Goal: Task Accomplishment & Management: Use online tool/utility

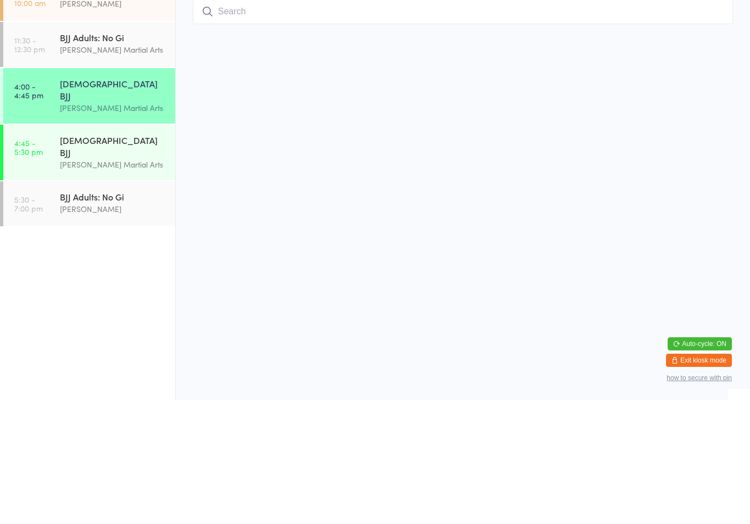
click at [511, 123] on input "search" at bounding box center [463, 135] width 540 height 25
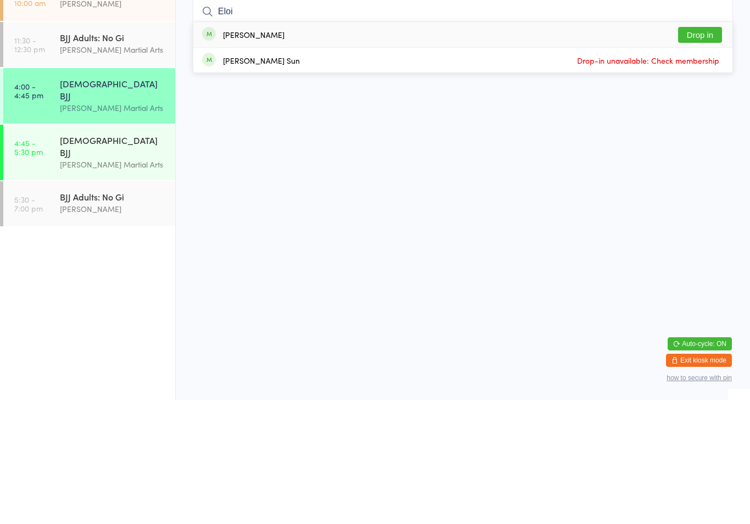
type input "Eloi"
click at [711, 151] on button "Drop in" at bounding box center [700, 159] width 44 height 16
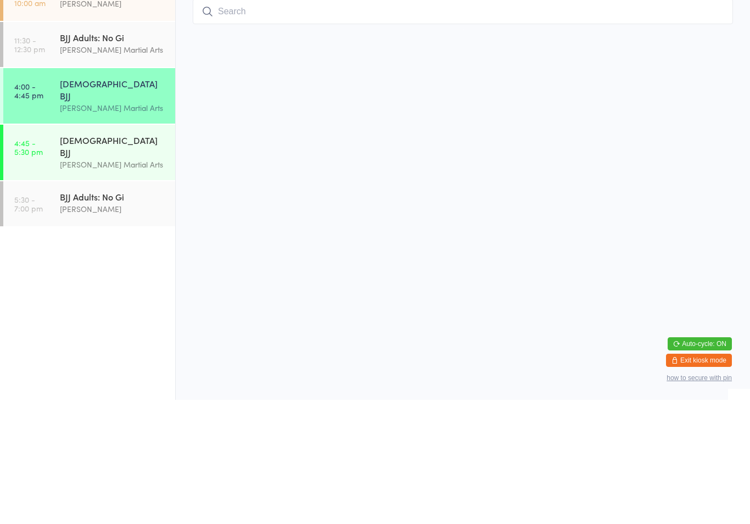
click at [331, 123] on input "search" at bounding box center [463, 135] width 540 height 25
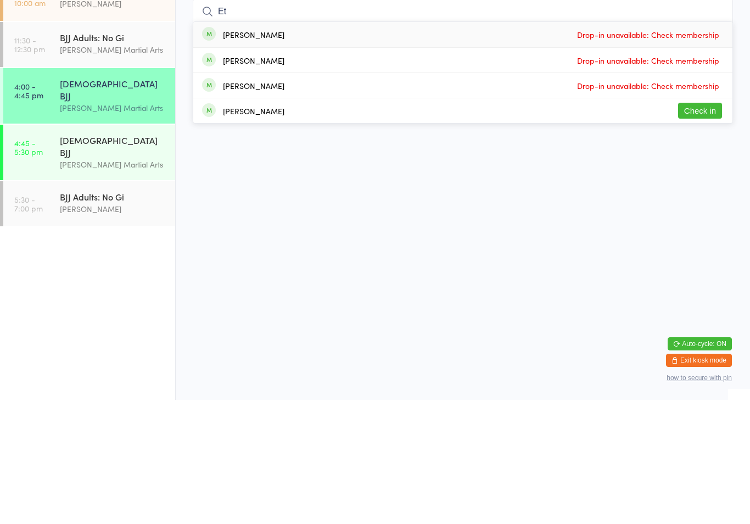
type input "Et"
click at [701, 227] on button "Check in" at bounding box center [700, 235] width 44 height 16
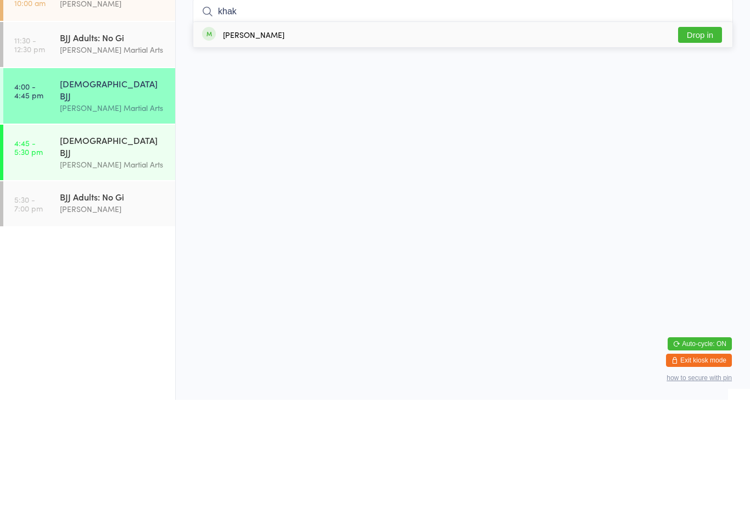
type input "khak"
click at [715, 151] on button "Drop in" at bounding box center [700, 159] width 44 height 16
click at [726, 123] on input "search" at bounding box center [463, 135] width 540 height 25
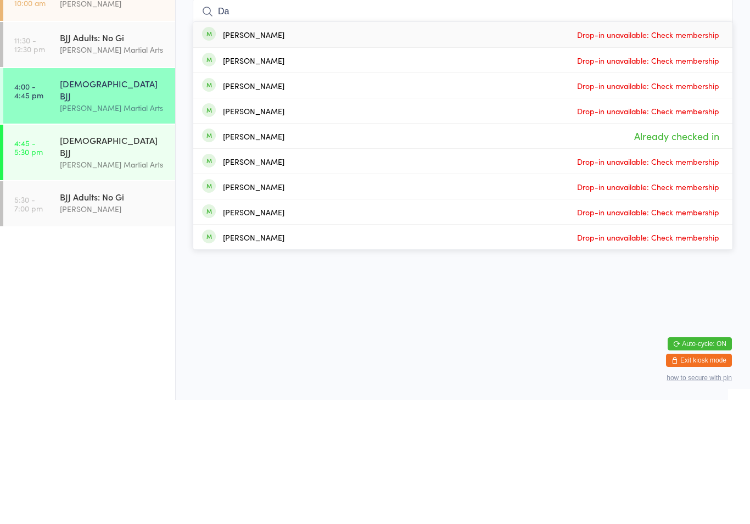
type input "Da"
click at [706, 250] on span "Already checked in" at bounding box center [677, 259] width 91 height 19
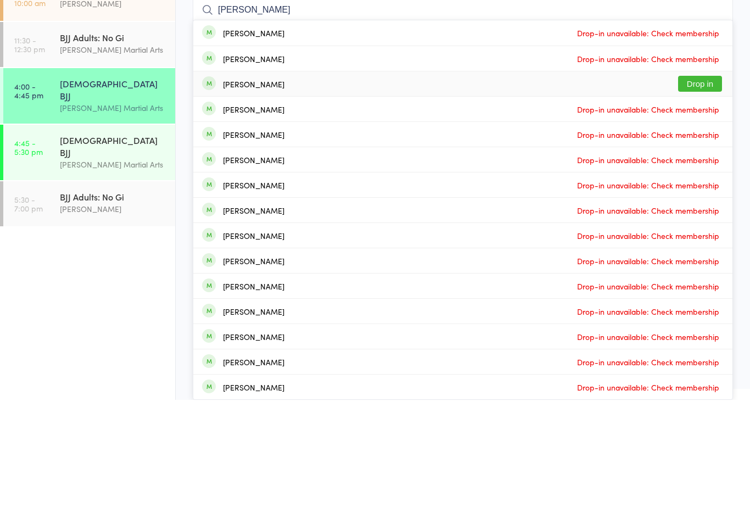
type input "[PERSON_NAME]"
click at [274, 196] on div "[PERSON_NAME] Drop in" at bounding box center [462, 208] width 539 height 25
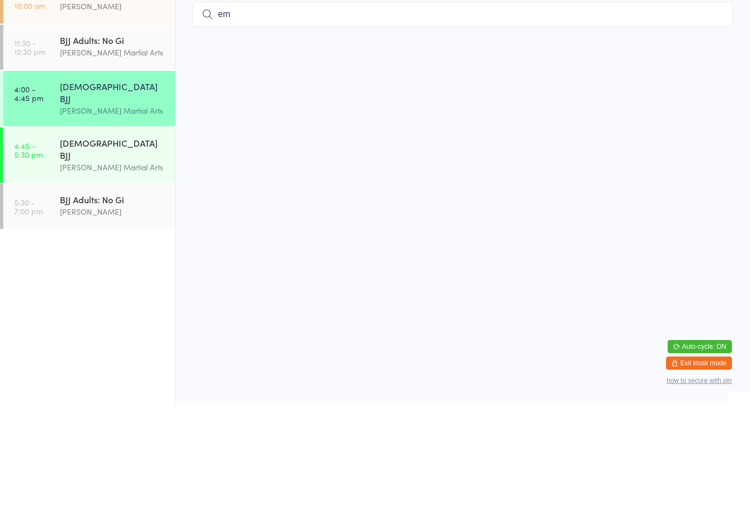
type input "e"
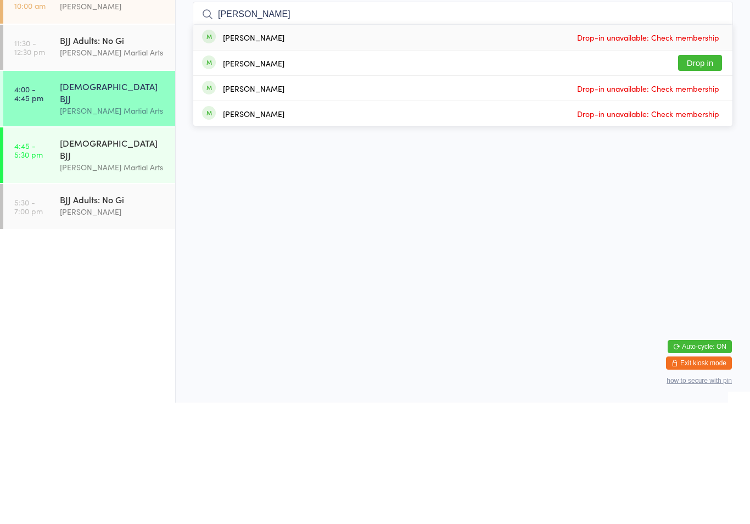
type input "[PERSON_NAME]"
click at [711, 176] on button "Drop in" at bounding box center [700, 184] width 44 height 16
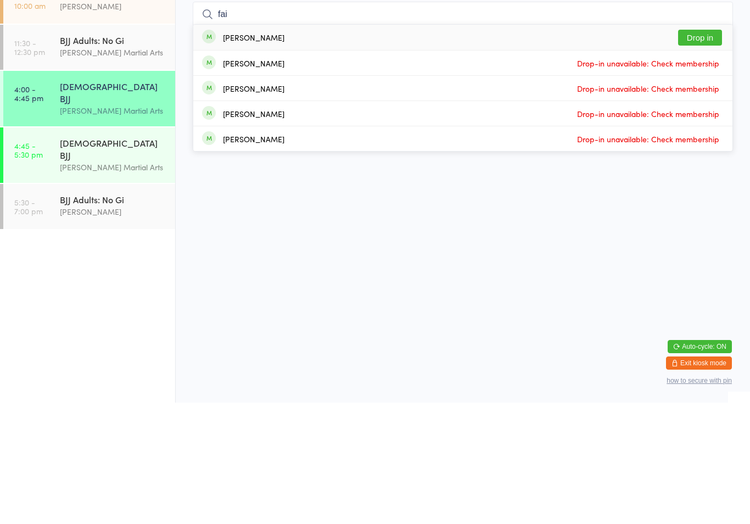
type input "fai"
click at [707, 151] on button "Drop in" at bounding box center [700, 159] width 44 height 16
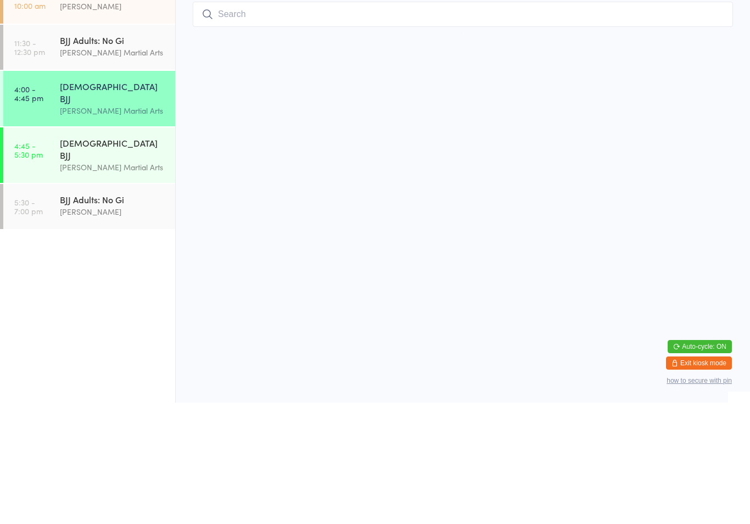
click at [715, 123] on input "search" at bounding box center [463, 135] width 540 height 25
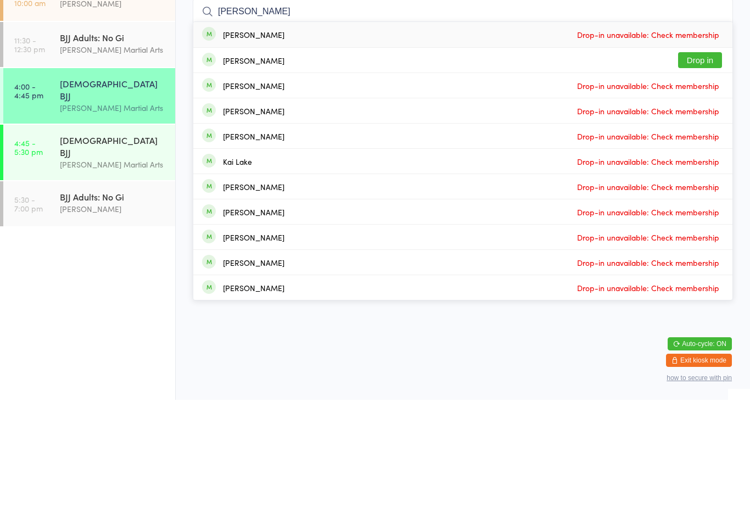
type input "[PERSON_NAME]"
click at [702, 176] on button "Drop in" at bounding box center [700, 184] width 44 height 16
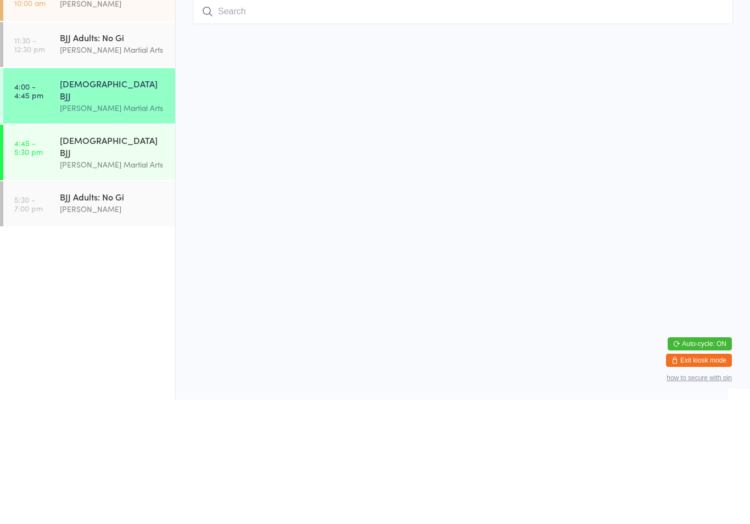
click at [65, 282] on div "[PERSON_NAME] Martial Arts" at bounding box center [113, 288] width 106 height 13
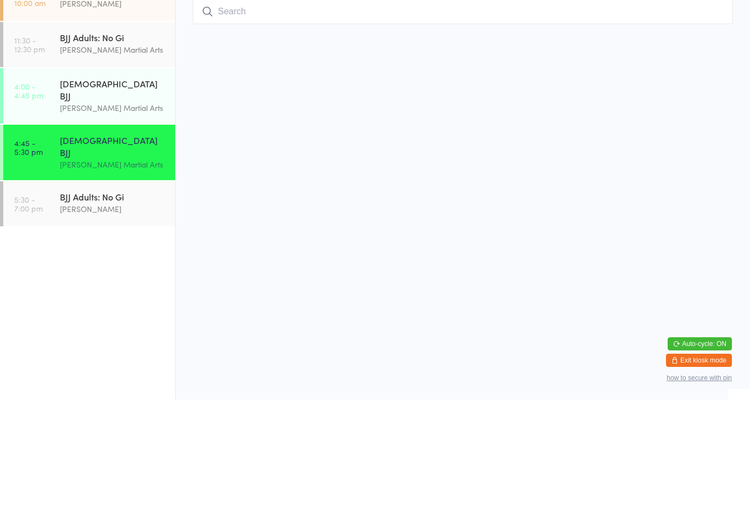
click at [483, 142] on input "search" at bounding box center [463, 135] width 540 height 25
type input "[PERSON_NAME]"
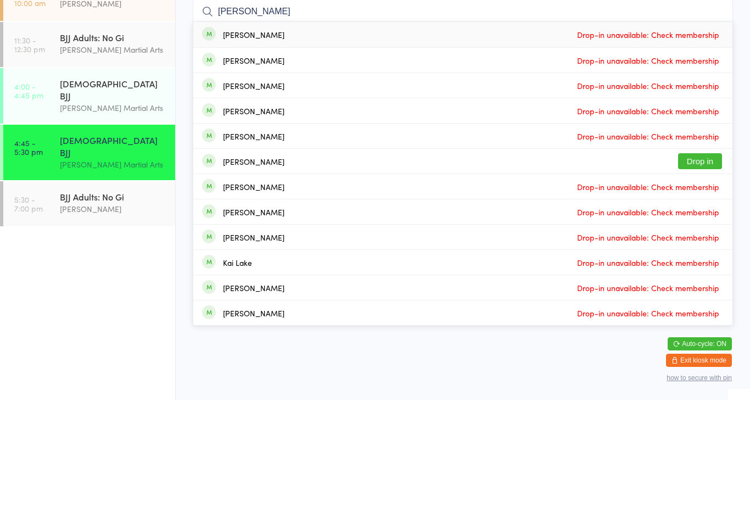
click at [702, 277] on button "Drop in" at bounding box center [700, 285] width 44 height 16
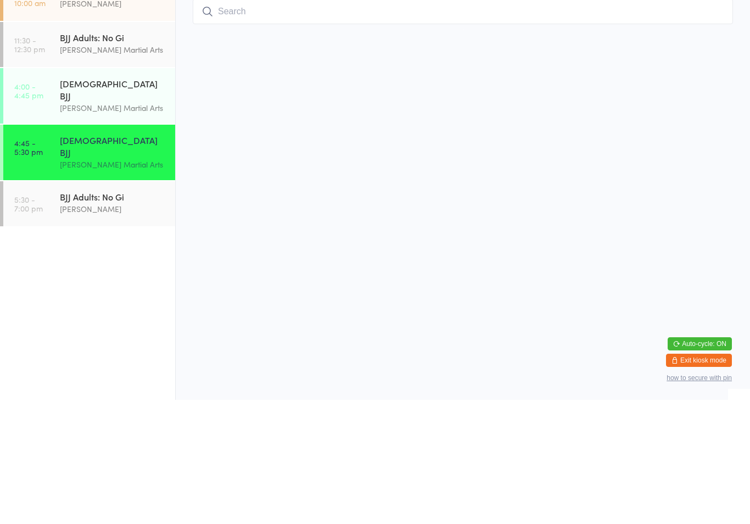
click at [102, 202] on div "[DEMOGRAPHIC_DATA] BJJ" at bounding box center [113, 214] width 106 height 24
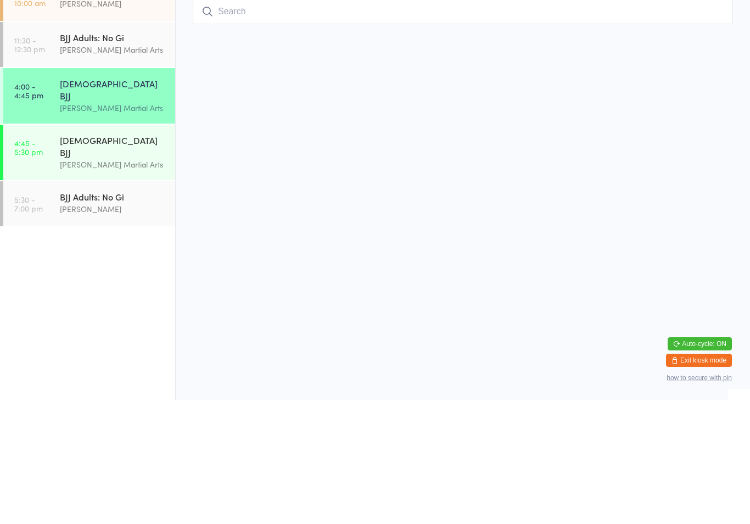
click at [612, 123] on input "search" at bounding box center [463, 135] width 540 height 25
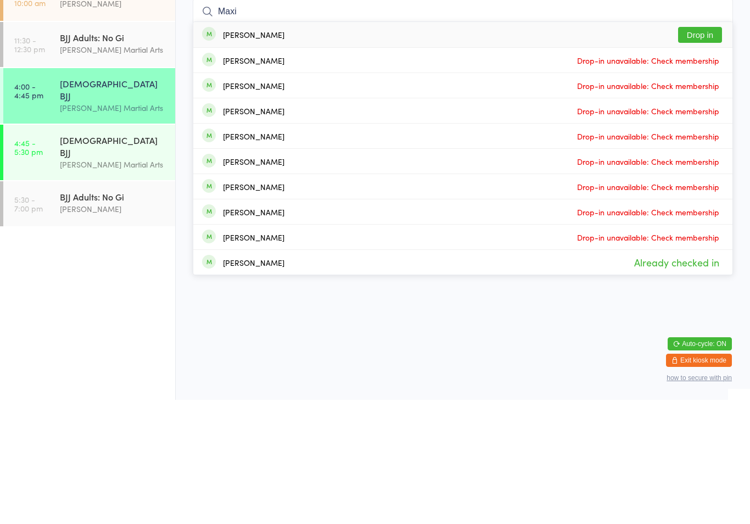
type input "Maxi"
click at [685, 151] on button "Drop in" at bounding box center [700, 159] width 44 height 16
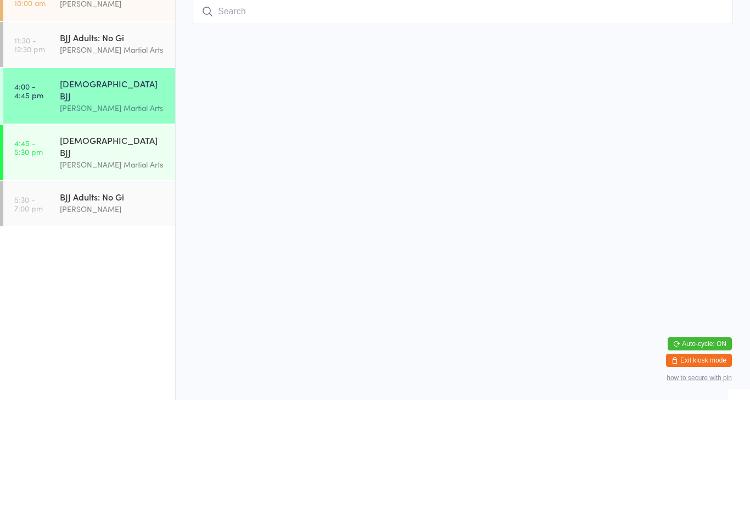
click at [701, 123] on input "search" at bounding box center [463, 135] width 540 height 25
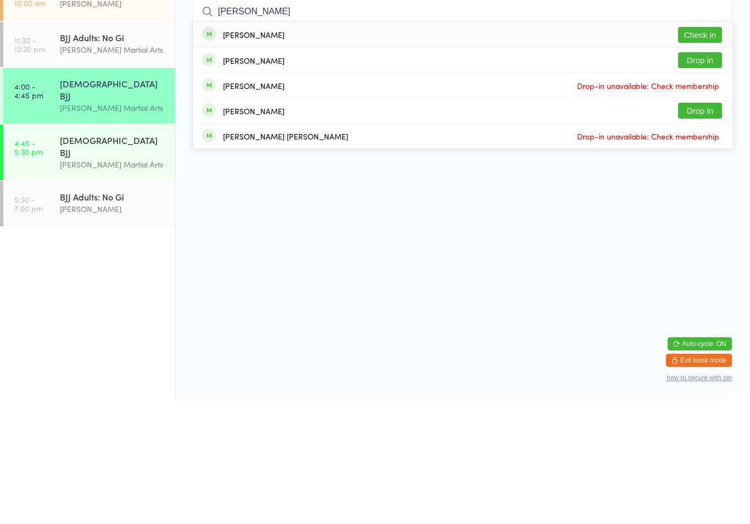
type input "[PERSON_NAME]"
click at [715, 151] on button "Check in" at bounding box center [700, 159] width 44 height 16
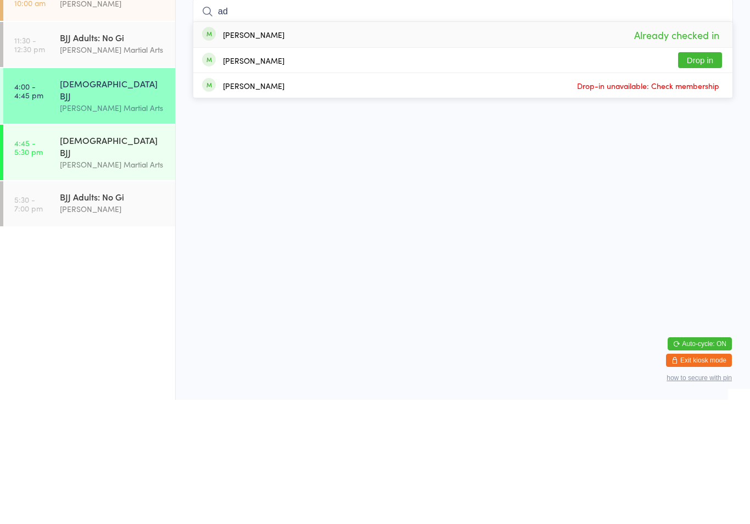
type input "a"
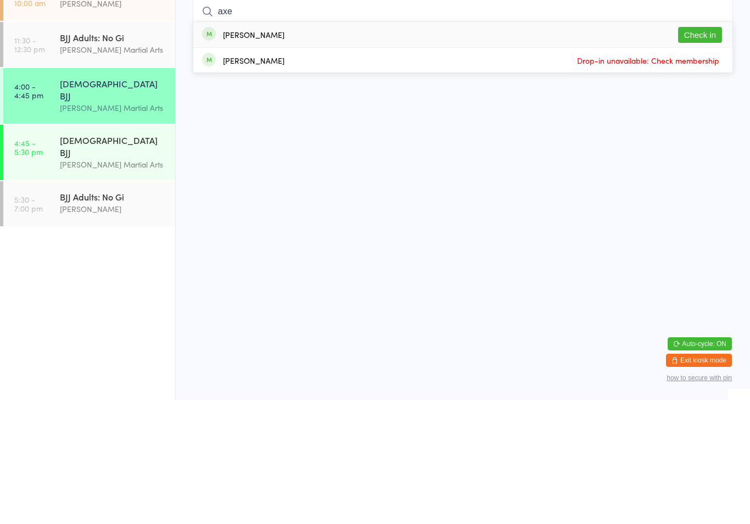
type input "axe"
click at [722, 151] on button "Check in" at bounding box center [700, 159] width 44 height 16
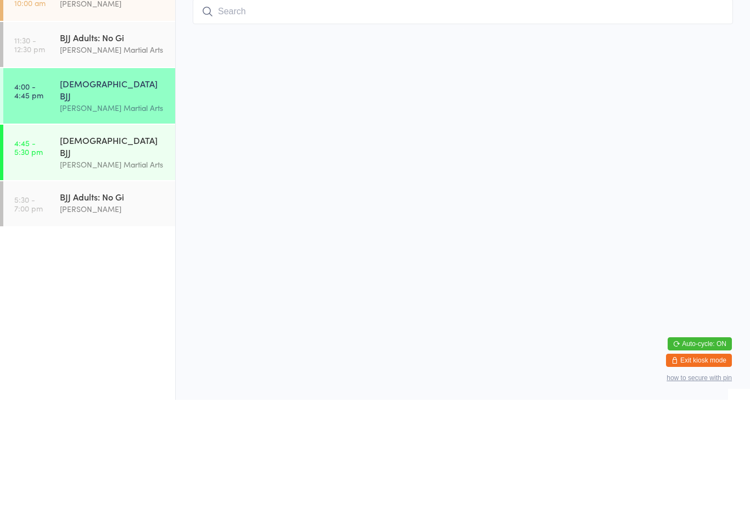
click at [494, 123] on input "search" at bounding box center [463, 135] width 540 height 25
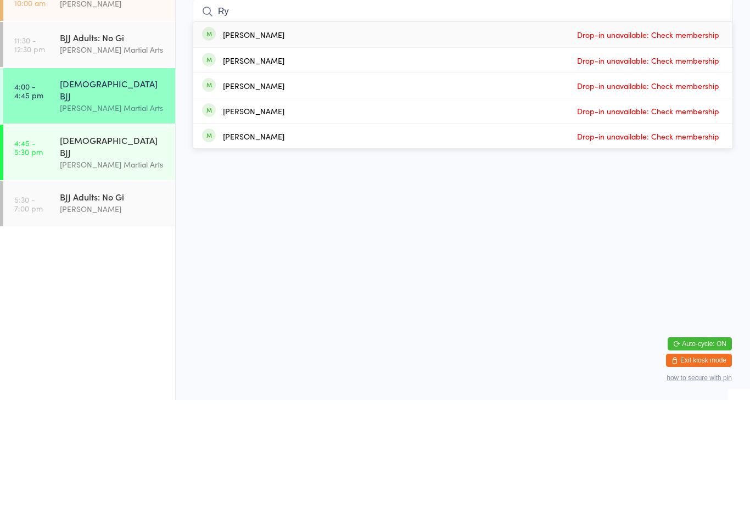
type input "Rya"
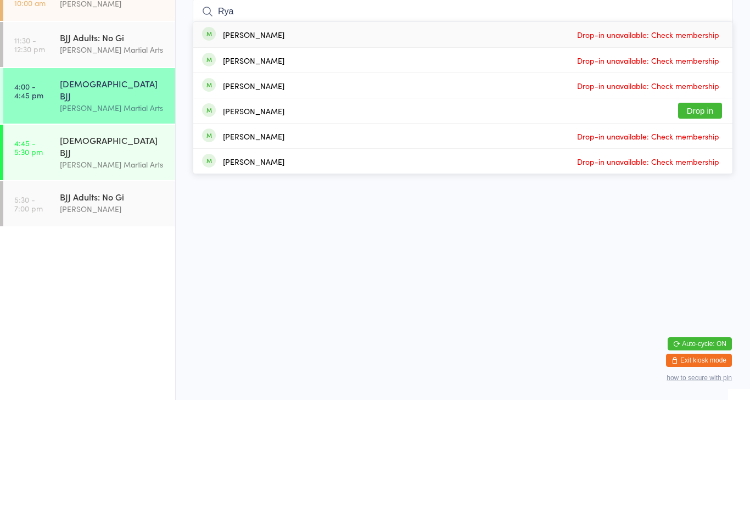
click at [147, 282] on div "[PERSON_NAME] Martial Arts" at bounding box center [113, 288] width 106 height 13
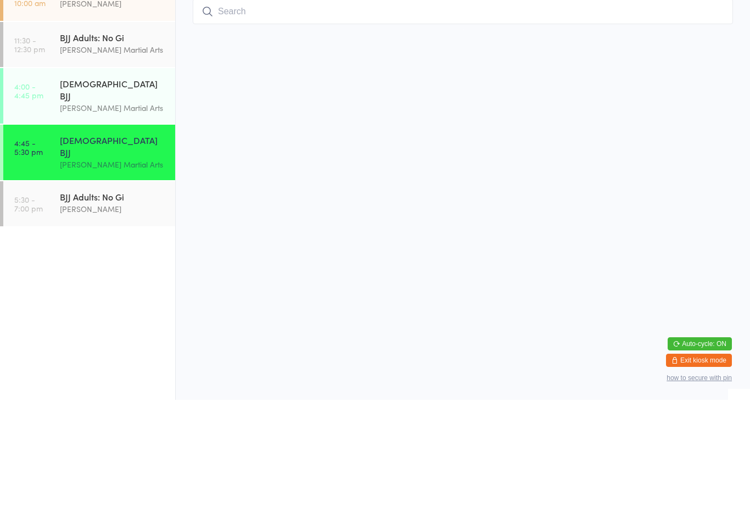
click at [136, 305] on div "BJJ Adults: No Gi [PERSON_NAME]" at bounding box center [117, 326] width 115 height 43
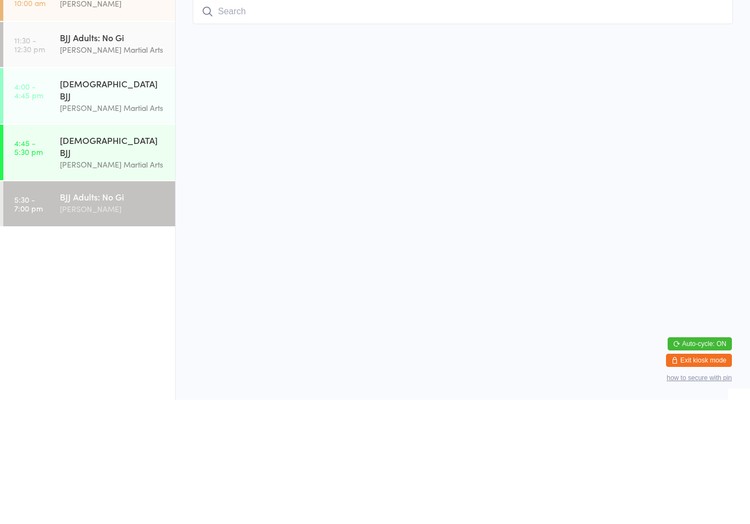
click at [141, 219] on ul "8:00 - 9:30 am MMA - Advanced [PERSON_NAME] 9:30 - 10:00 am Private Lesson - 30…" at bounding box center [87, 289] width 175 height 470
click at [143, 305] on div "BJJ Adults: No Gi [PERSON_NAME]" at bounding box center [117, 326] width 115 height 43
click at [132, 224] on ul "8:00 - 9:30 am MMA - Advanced [PERSON_NAME] 9:30 - 10:00 am Private Lesson - 30…" at bounding box center [87, 289] width 175 height 470
click at [131, 217] on ul "8:00 - 9:30 am MMA - Advanced [PERSON_NAME] 9:30 - 10:00 am Private Lesson - 30…" at bounding box center [87, 289] width 175 height 470
click at [129, 214] on ul "8:00 - 9:30 am MMA - Advanced [PERSON_NAME] 9:30 - 10:00 am Private Lesson - 30…" at bounding box center [87, 289] width 175 height 470
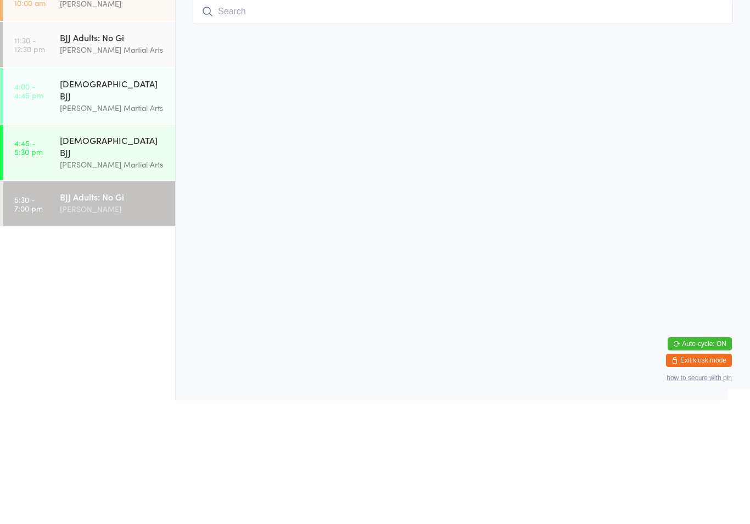
click at [147, 217] on ul "8:00 - 9:30 am MMA - Advanced [PERSON_NAME] 9:30 - 10:00 am Private Lesson - 30…" at bounding box center [87, 289] width 175 height 470
click at [133, 247] on ul "8:00 - 9:30 am MMA - Advanced [PERSON_NAME] 9:30 - 10:00 am Private Lesson - 30…" at bounding box center [87, 289] width 175 height 470
click at [140, 305] on link "5:30 - 7:00 pm BJJ Adults: No Gi [PERSON_NAME]" at bounding box center [89, 327] width 172 height 45
click at [142, 305] on div "BJJ Adults: No Gi [PERSON_NAME]" at bounding box center [117, 326] width 115 height 43
click at [147, 249] on div "[DEMOGRAPHIC_DATA] BJJ [PERSON_NAME] Martial Arts" at bounding box center [117, 276] width 115 height 55
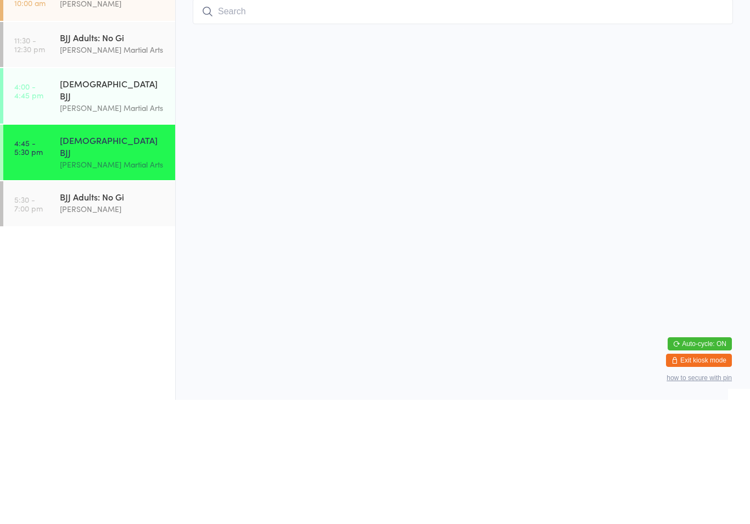
click at [142, 146] on div "BJJ Adults: No Gi [PERSON_NAME] Martial Arts" at bounding box center [117, 167] width 115 height 43
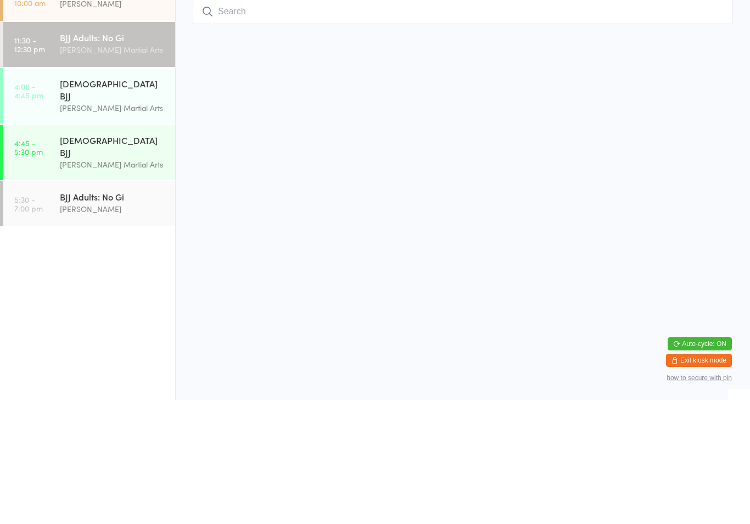
click at [126, 226] on div "[PERSON_NAME] Martial Arts" at bounding box center [113, 232] width 106 height 13
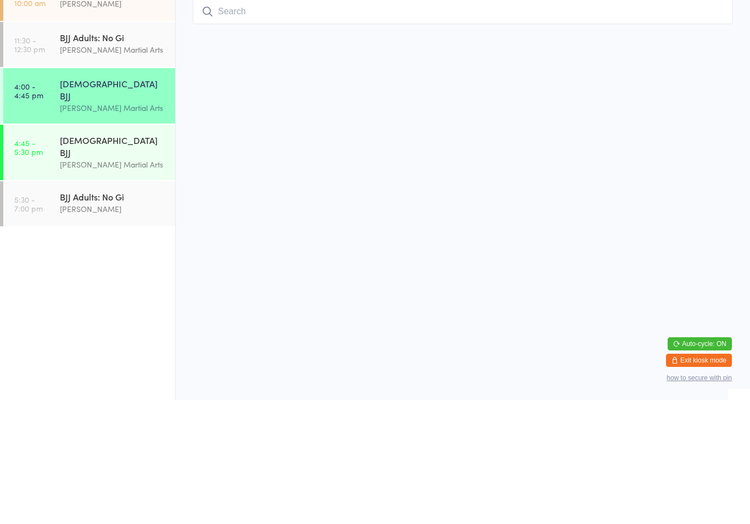
click at [125, 305] on link "5:30 - 7:00 pm BJJ Adults: No Gi [PERSON_NAME]" at bounding box center [89, 327] width 172 height 45
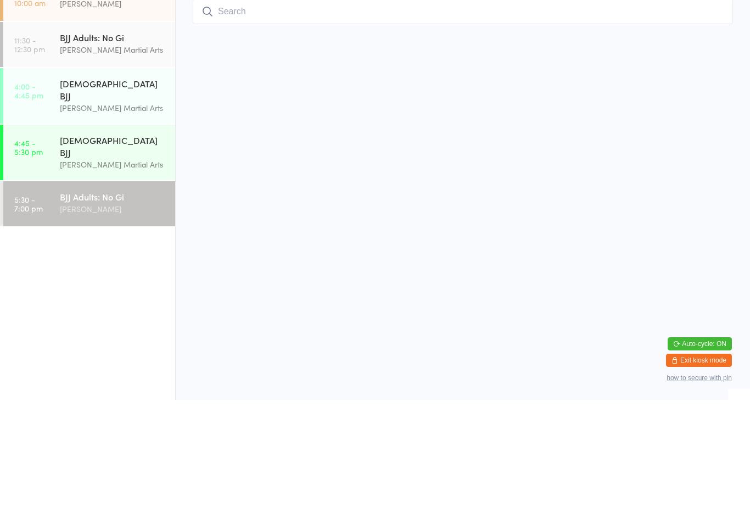
click at [143, 214] on ul "8:00 - 9:30 am MMA - Advanced [PERSON_NAME] 9:30 - 10:00 am Private Lesson - 30…" at bounding box center [87, 289] width 175 height 470
click at [135, 282] on div "[PERSON_NAME] Martial Arts" at bounding box center [113, 288] width 106 height 13
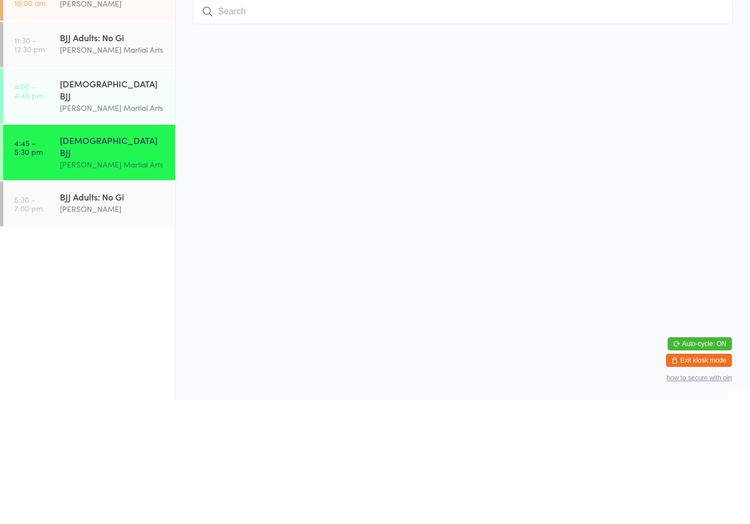
click at [134, 258] on div "[DEMOGRAPHIC_DATA] BJJ" at bounding box center [113, 270] width 106 height 24
click at [111, 183] on div "BJJ Adults: No Gi [PERSON_NAME] Martial Arts" at bounding box center [117, 167] width 115 height 43
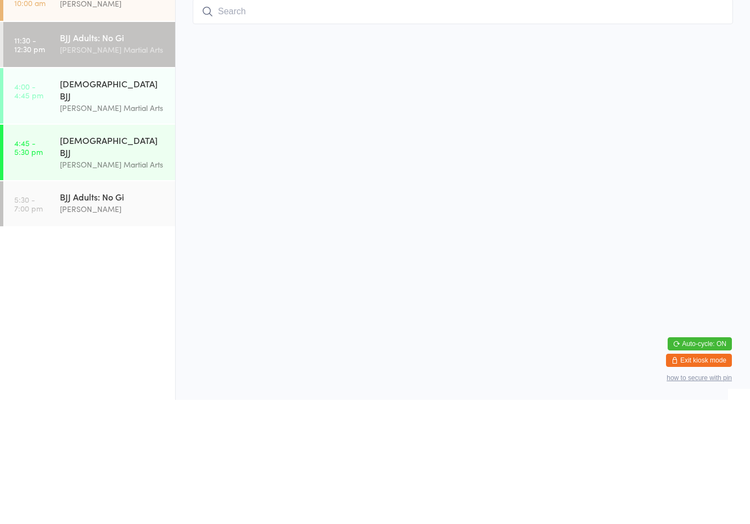
click at [102, 226] on div "[PERSON_NAME] Martial Arts" at bounding box center [113, 232] width 106 height 13
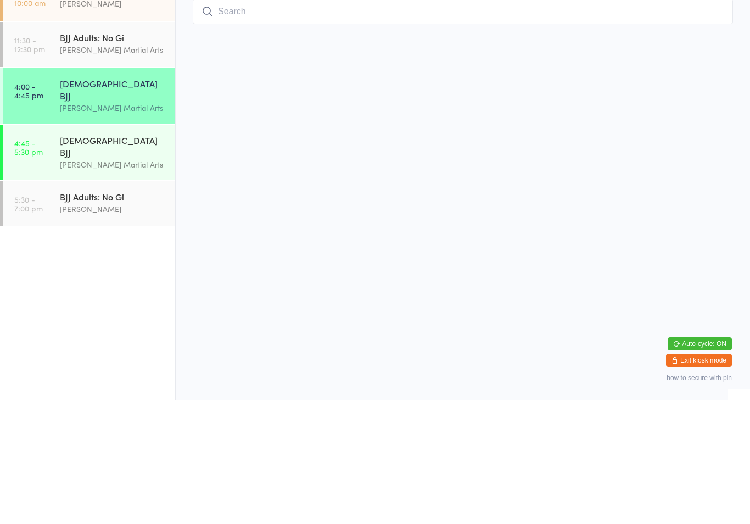
click at [274, 128] on input "search" at bounding box center [463, 135] width 540 height 25
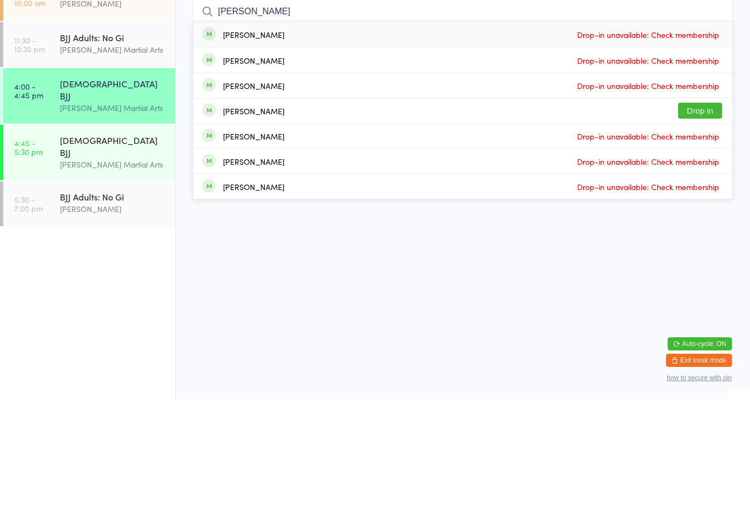
type input "[PERSON_NAME]"
click at [719, 227] on button "Drop in" at bounding box center [700, 235] width 44 height 16
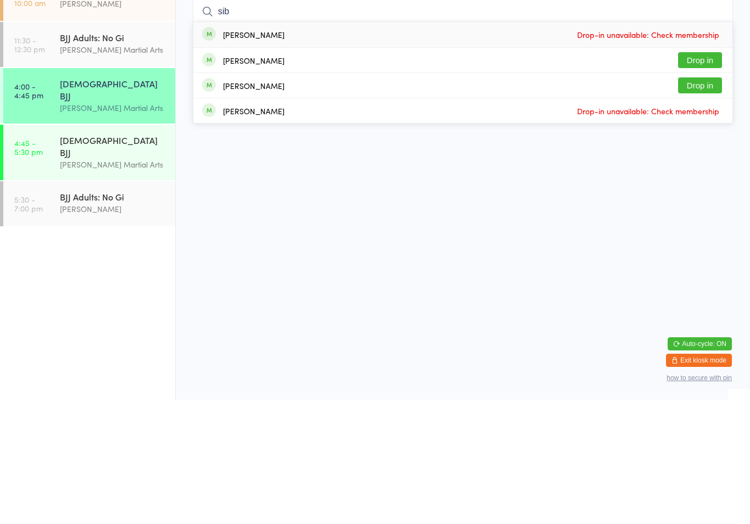
type input "sib"
click at [696, 176] on button "Drop in" at bounding box center [700, 184] width 44 height 16
type input "sib"
click at [696, 202] on button "Drop in" at bounding box center [700, 210] width 44 height 16
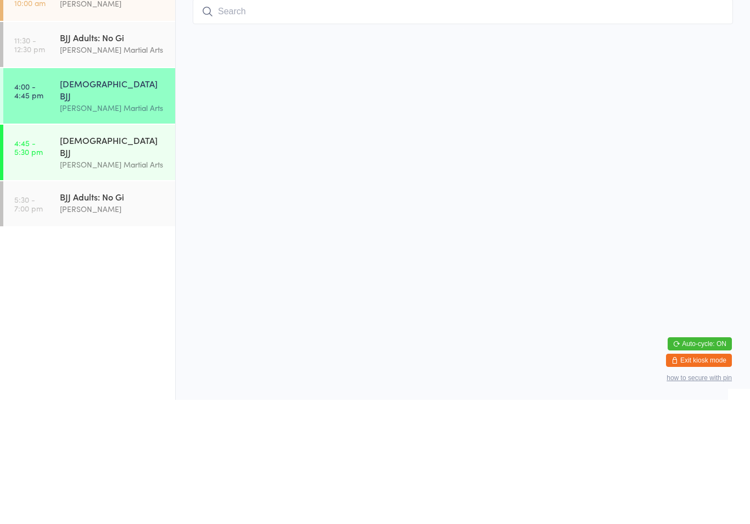
click at [103, 330] on ul "8:00 - 9:30 am MMA - Advanced [PERSON_NAME] 9:30 - 10:00 am Private Lesson - 30…" at bounding box center [87, 289] width 175 height 470
click at [110, 320] on ul "8:00 - 9:30 am MMA - Advanced [PERSON_NAME] 9:30 - 10:00 am Private Lesson - 30…" at bounding box center [87, 289] width 175 height 470
click at [114, 305] on ul "8:00 - 9:30 am MMA - Advanced [PERSON_NAME] 9:30 - 10:00 am Private Lesson - 30…" at bounding box center [87, 289] width 175 height 470
click at [131, 306] on ul "8:00 - 9:30 am MMA - Advanced [PERSON_NAME] 9:30 - 10:00 am Private Lesson - 30…" at bounding box center [87, 289] width 175 height 470
click at [77, 315] on ul "8:00 - 9:30 am MMA - Advanced [PERSON_NAME] 9:30 - 10:00 am Private Lesson - 30…" at bounding box center [87, 289] width 175 height 470
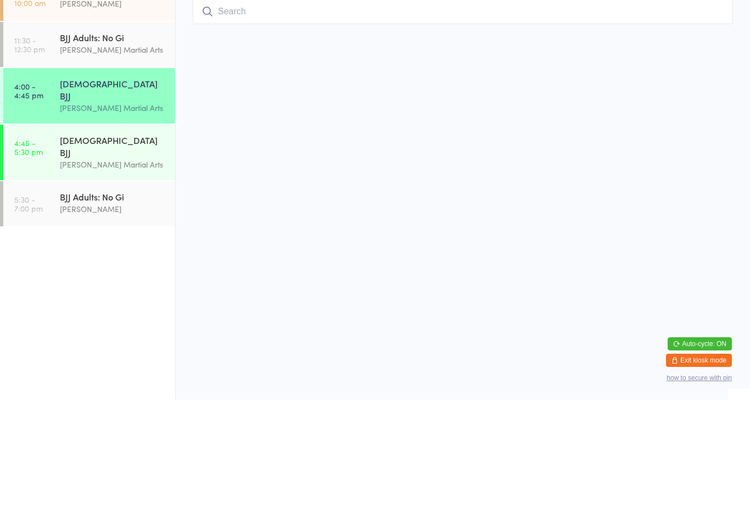
click at [74, 303] on ul "8:00 - 9:30 am MMA - Advanced [PERSON_NAME] 9:30 - 10:00 am Private Lesson - 30…" at bounding box center [87, 289] width 175 height 470
click at [76, 309] on ul "8:00 - 9:30 am MMA - Advanced [PERSON_NAME] 9:30 - 10:00 am Private Lesson - 30…" at bounding box center [87, 289] width 175 height 470
click at [92, 327] on div "[PERSON_NAME]" at bounding box center [113, 333] width 106 height 13
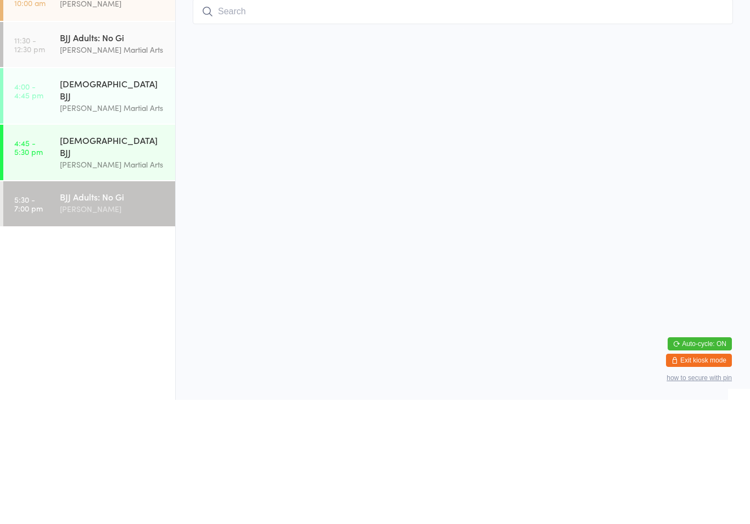
click at [284, 129] on input "search" at bounding box center [463, 135] width 540 height 25
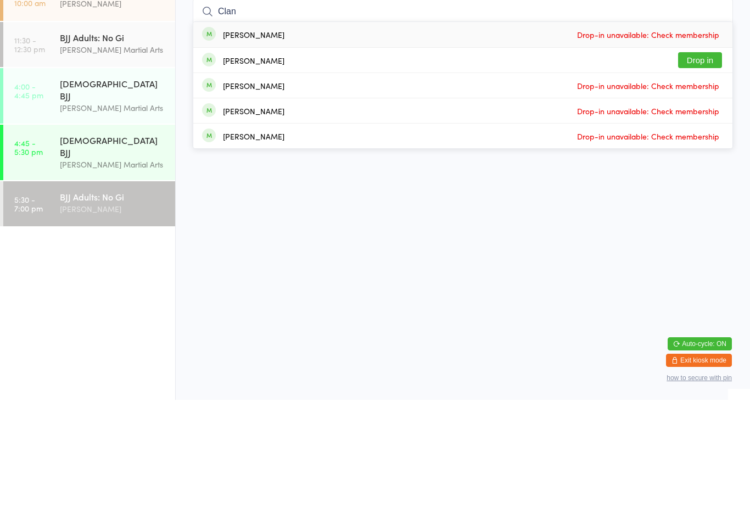
type input "Clan"
click at [705, 176] on button "Drop in" at bounding box center [700, 184] width 44 height 16
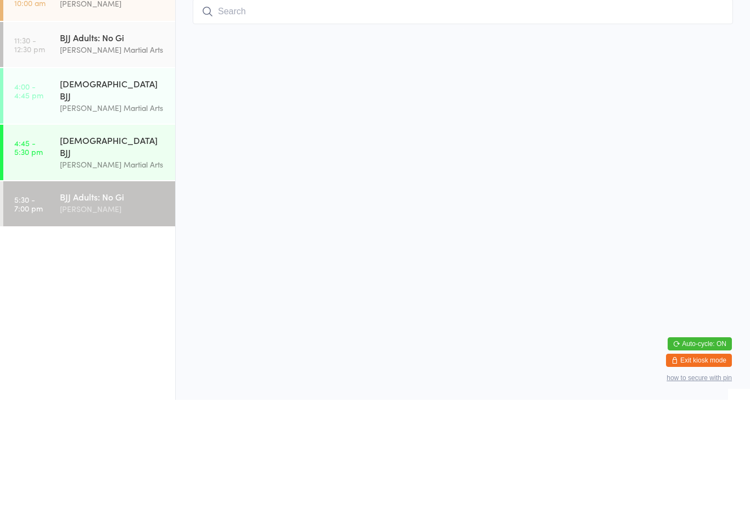
click at [132, 258] on div "[DEMOGRAPHIC_DATA] BJJ" at bounding box center [113, 270] width 106 height 24
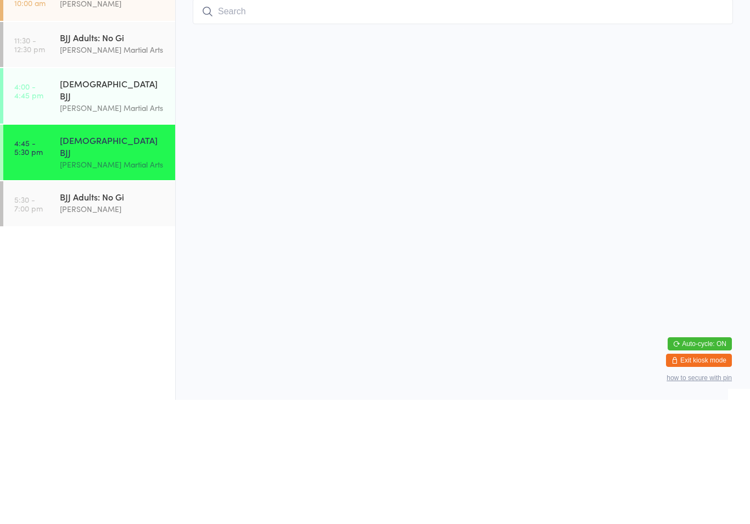
click at [206, 123] on input "search" at bounding box center [463, 135] width 540 height 25
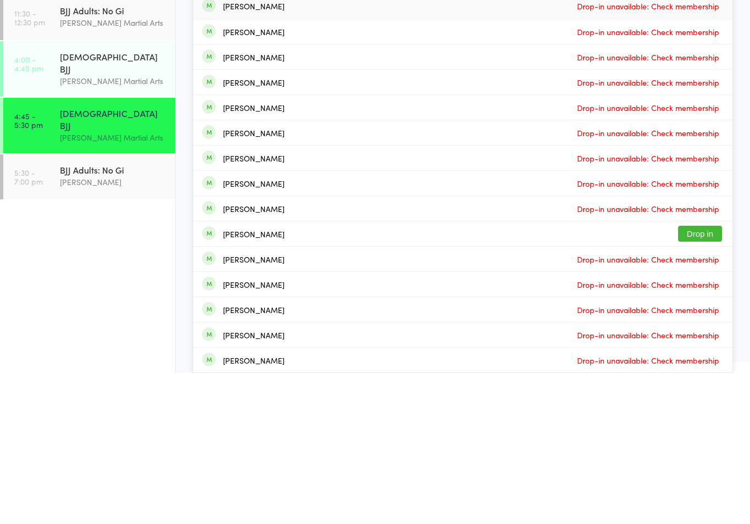
type input "Le"
click at [704, 377] on button "Drop in" at bounding box center [700, 385] width 44 height 16
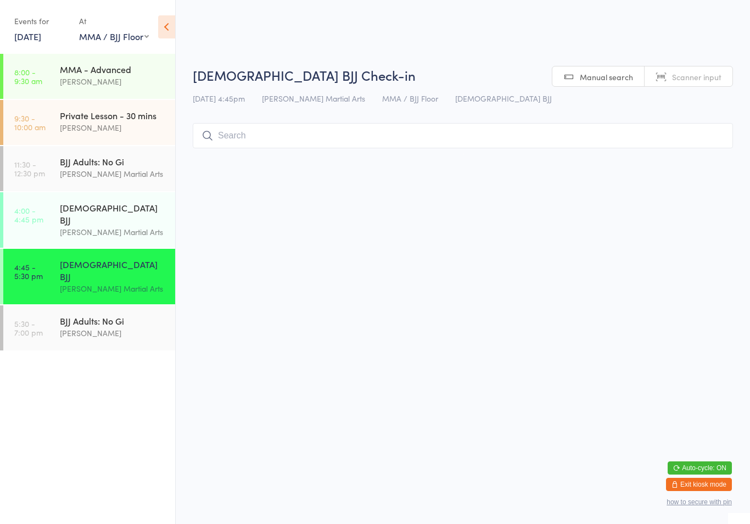
click at [248, 136] on input "search" at bounding box center [463, 135] width 540 height 25
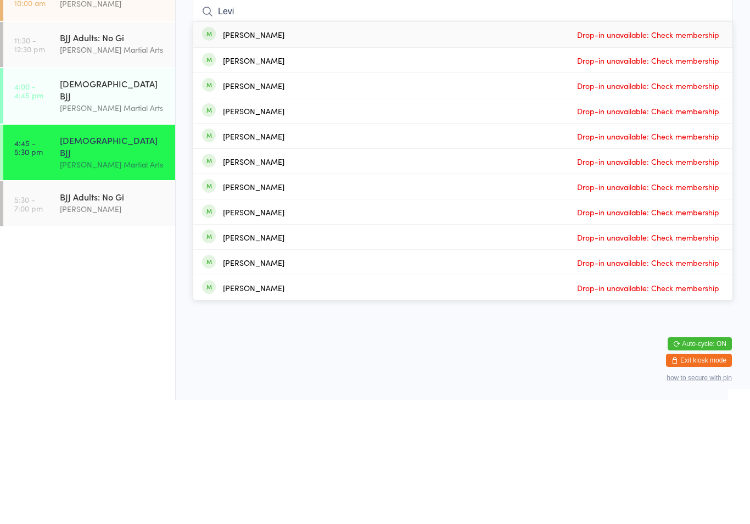
type input "Levi"
click at [715, 150] on span "Drop-in unavailable: Check membership" at bounding box center [648, 158] width 148 height 16
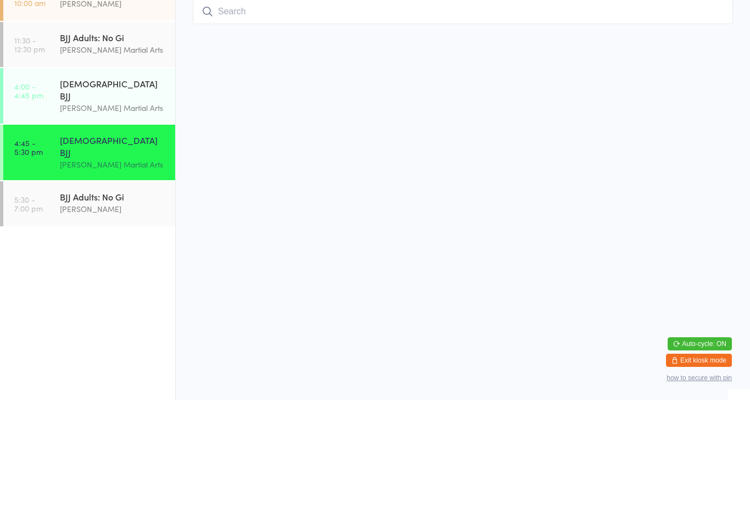
click at [92, 265] on ul "8:00 - 9:30 am MMA - Advanced [PERSON_NAME] 9:30 - 10:00 am Private Lesson - 30…" at bounding box center [87, 289] width 175 height 470
click at [393, 214] on html "You have now entered Kiosk Mode. Members will be able to check themselves in us…" at bounding box center [375, 262] width 750 height 524
click at [367, 144] on input "search" at bounding box center [463, 135] width 540 height 25
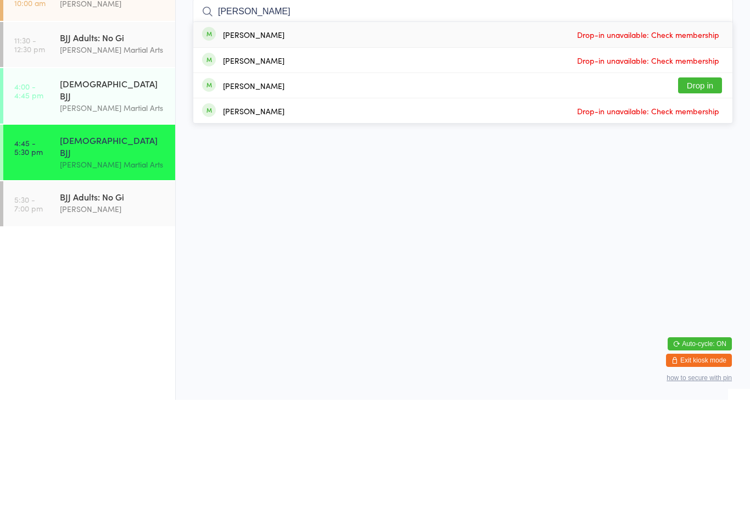
type input "[PERSON_NAME]"
click at [694, 202] on button "Drop in" at bounding box center [700, 210] width 44 height 16
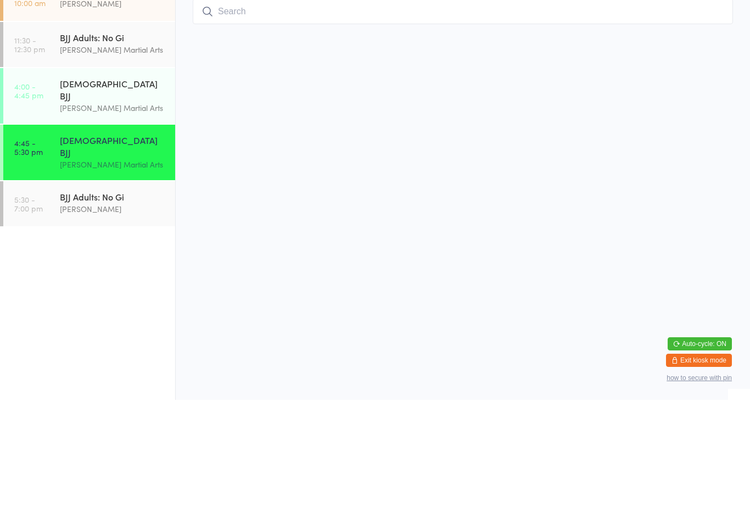
click at [383, 131] on input "search" at bounding box center [463, 135] width 540 height 25
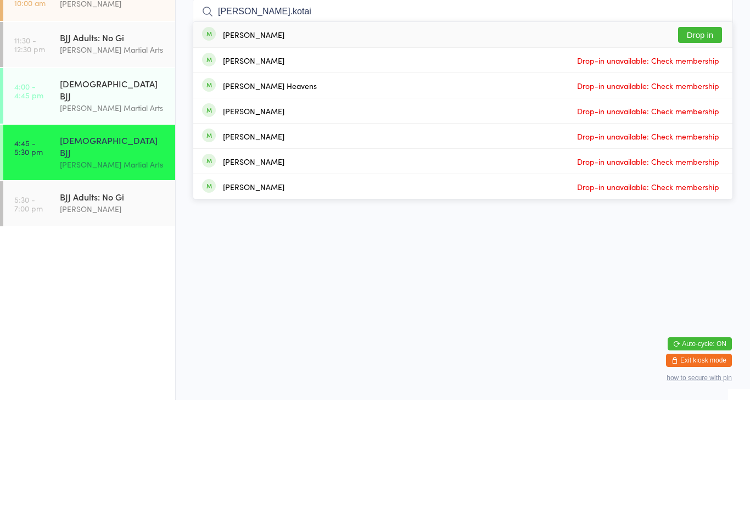
type input "[PERSON_NAME].kotai"
click at [706, 151] on button "Drop in" at bounding box center [700, 159] width 44 height 16
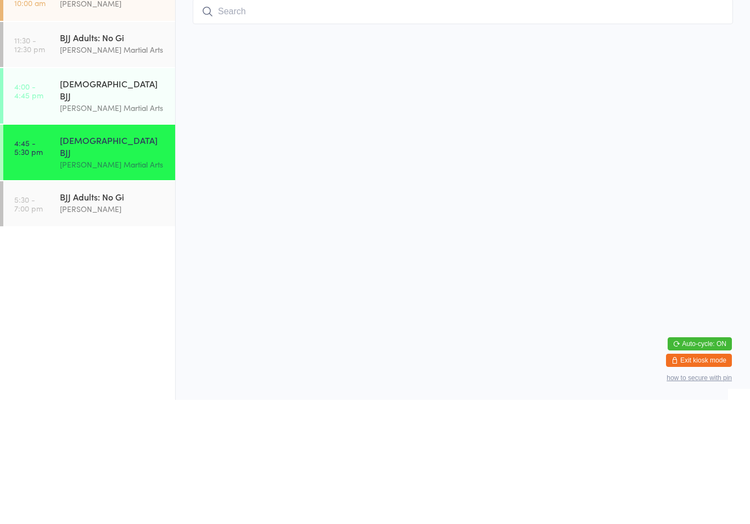
click at [246, 123] on input "search" at bounding box center [463, 135] width 540 height 25
type input "[PERSON_NAME]"
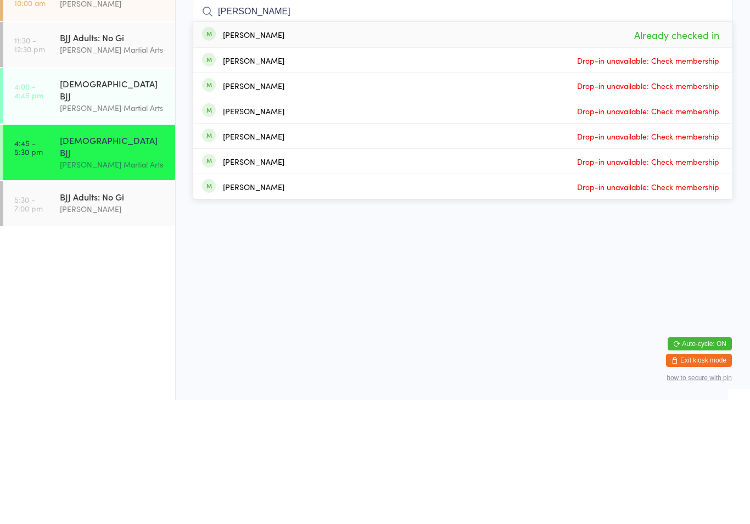
type input "[PERSON_NAME]"
click at [673, 208] on html "You have now entered Kiosk Mode. Members will be able to check themselves in us…" at bounding box center [375, 262] width 750 height 524
